Goal: Find specific page/section: Locate a particular part of the current website

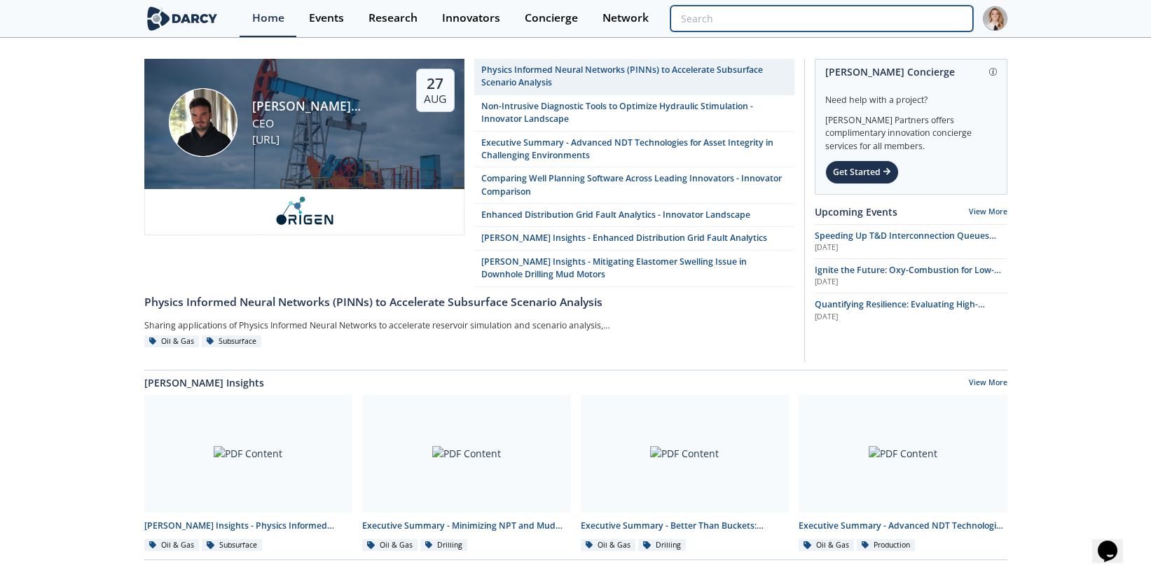
click at [929, 13] on input "search" at bounding box center [821, 19] width 302 height 26
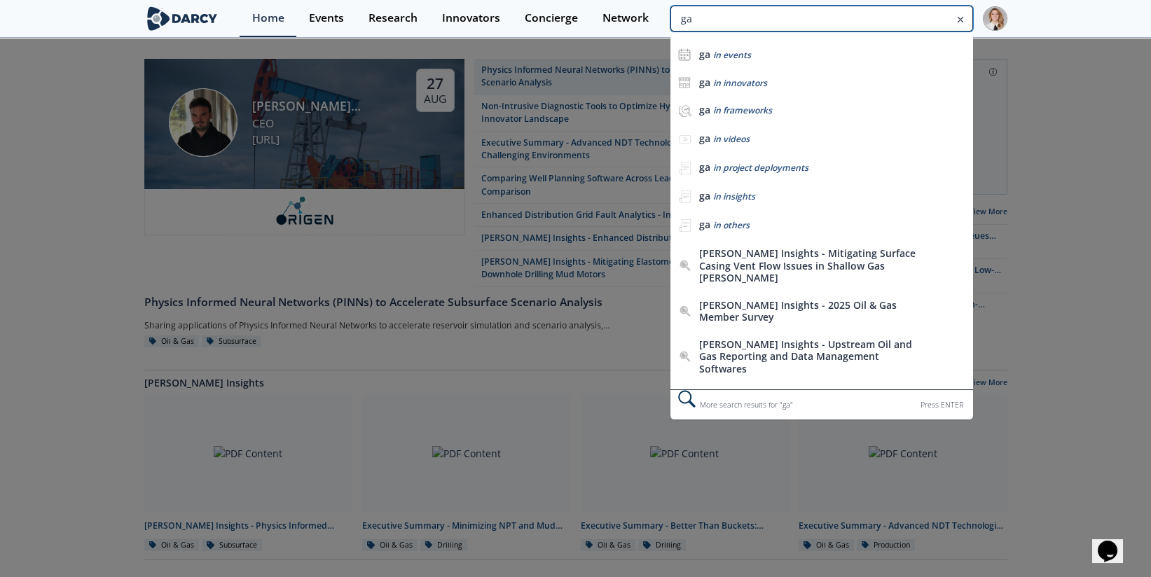
type input "g"
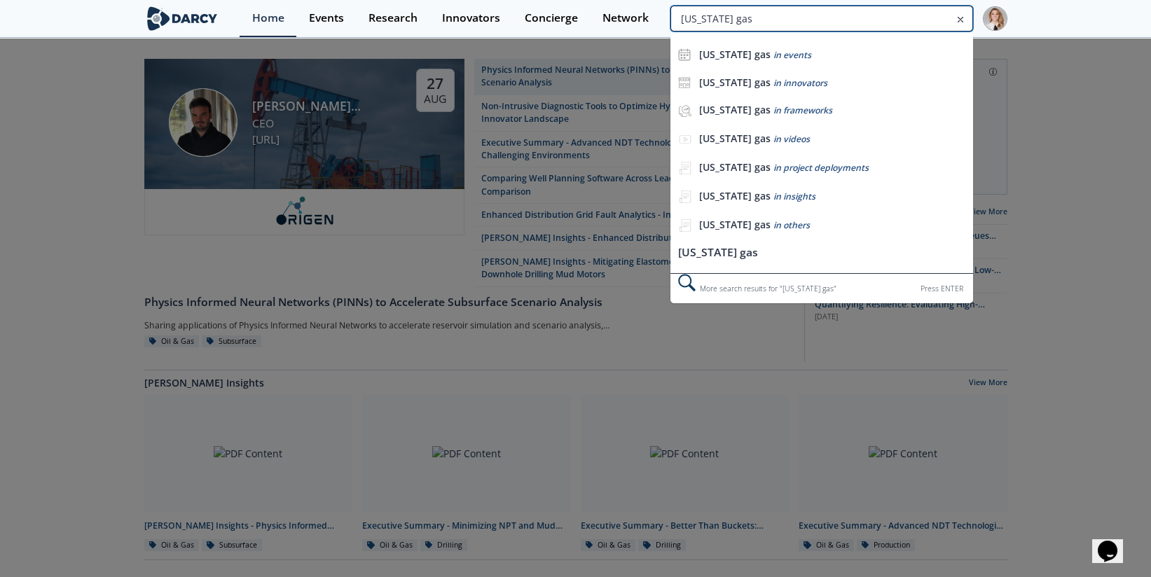
type input "[US_STATE] gas"
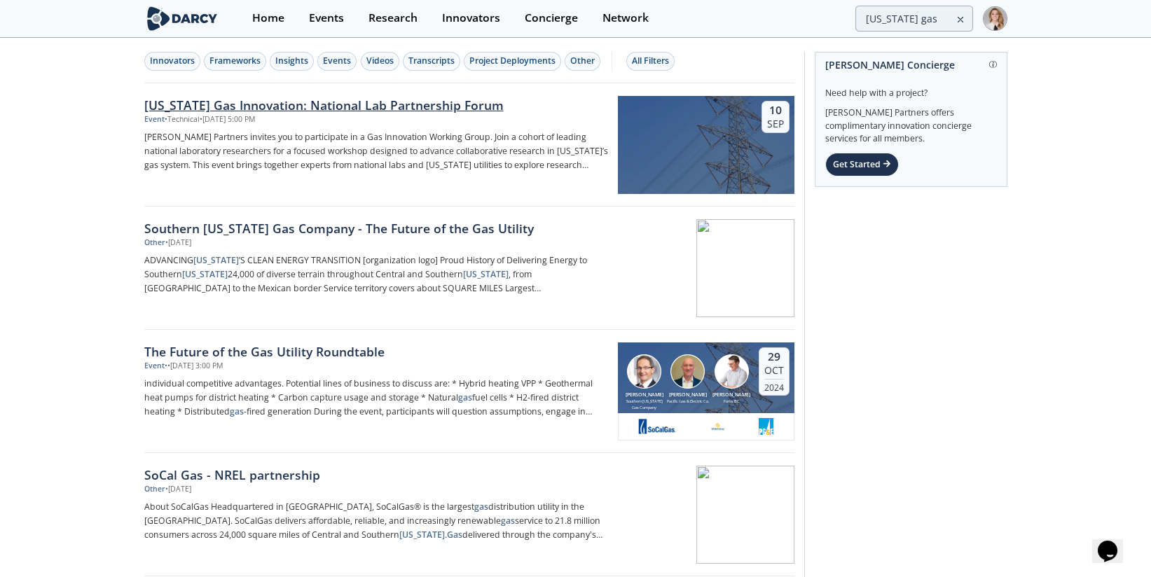
click at [346, 103] on div "[US_STATE] Gas Innovation: National Lab Partnership Forum" at bounding box center [376, 105] width 464 height 18
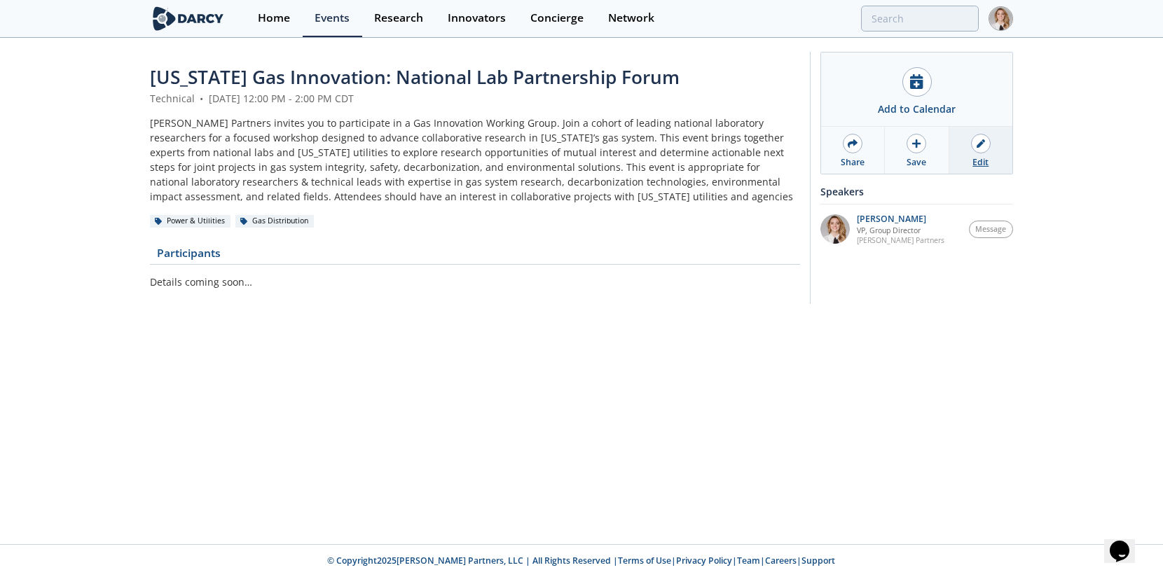
click at [984, 153] on link "Edit" at bounding box center [980, 150] width 63 height 47
